Goal: Information Seeking & Learning: Learn about a topic

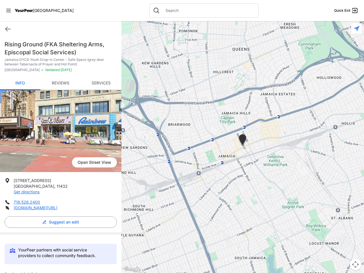
click at [9, 11] on icon at bounding box center [8, 10] width 5 height 3
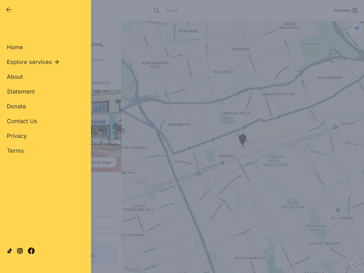
click at [8, 29] on div "Home Explore services About Statement Donate Contact Us Privacy Terms" at bounding box center [45, 90] width 77 height 130
click at [59, 222] on div "Single Adult Families Soup Kitchen Food Pantry Toiletries Restrooms Showers Lau…" at bounding box center [45, 130] width 77 height 211
click at [107, 272] on div "Close panel YourPeer [GEOGRAPHIC_DATA] Quick Exit Single Adult Families Soup Ki…" at bounding box center [182, 136] width 364 height 273
click at [243, 147] on div "Close panel YourPeer [GEOGRAPHIC_DATA] Quick Exit Single Adult Families Soup Ki…" at bounding box center [182, 136] width 364 height 273
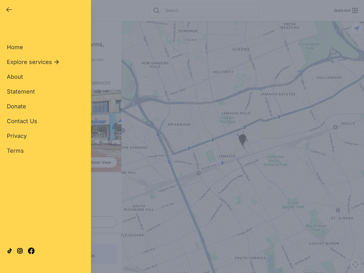
click at [243, 147] on div "Close panel YourPeer [GEOGRAPHIC_DATA] Quick Exit Single Adult Families Soup Ki…" at bounding box center [182, 136] width 364 height 273
click at [243, 141] on div "Close panel YourPeer [GEOGRAPHIC_DATA] Quick Exit Single Adult Families Soup Ki…" at bounding box center [182, 136] width 364 height 273
click at [356, 265] on div "Close panel YourPeer [GEOGRAPHIC_DATA] Quick Exit Single Adult Families Soup Ki…" at bounding box center [182, 136] width 364 height 273
click at [357, 28] on div "Close panel YourPeer [GEOGRAPHIC_DATA] Quick Exit Single Adult Families Soup Ki…" at bounding box center [182, 136] width 364 height 273
